Goal: Check status: Check status

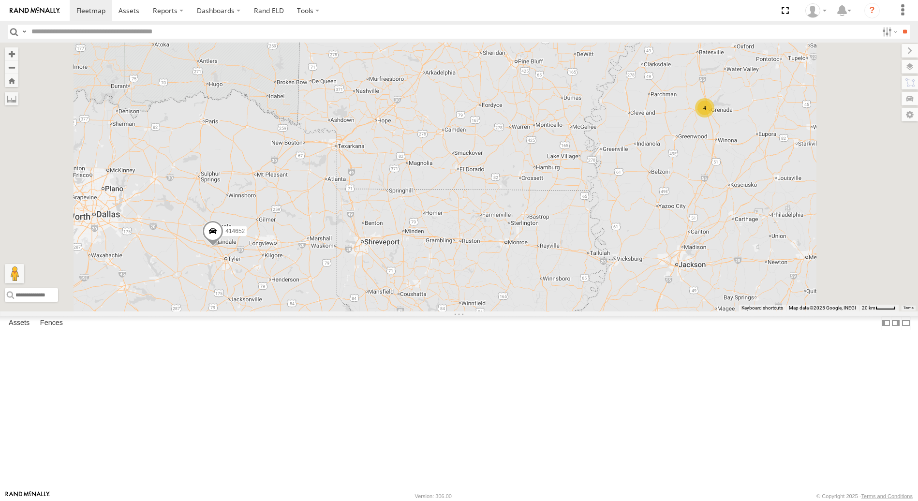
click at [223, 247] on span at bounding box center [212, 234] width 21 height 26
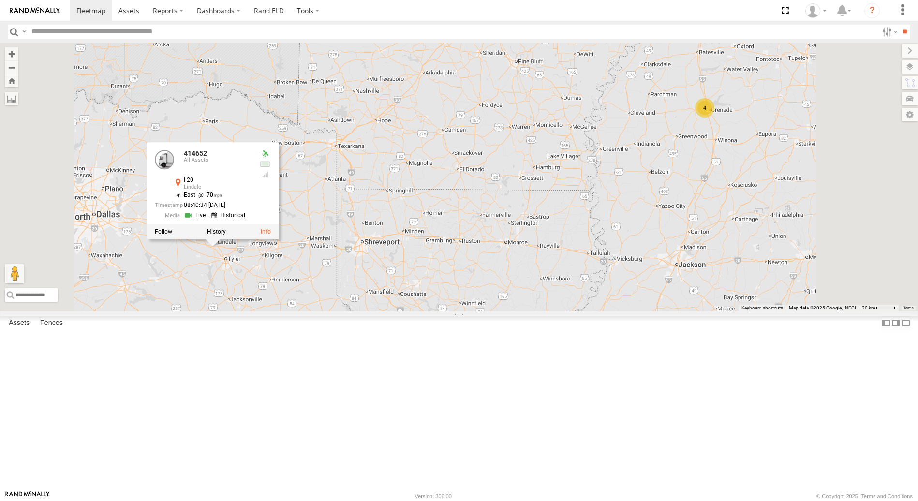
click at [208, 220] on link at bounding box center [196, 215] width 25 height 9
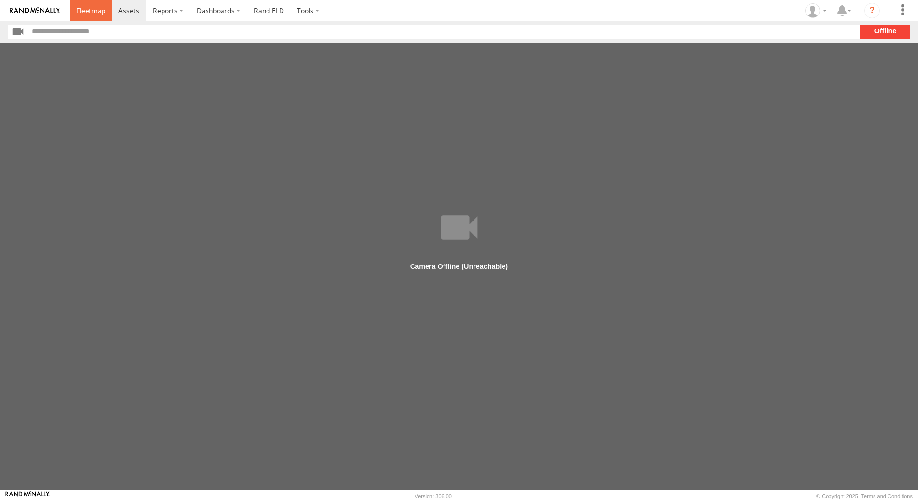
click at [103, 12] on span at bounding box center [90, 10] width 29 height 9
